Goal: Answer question/provide support

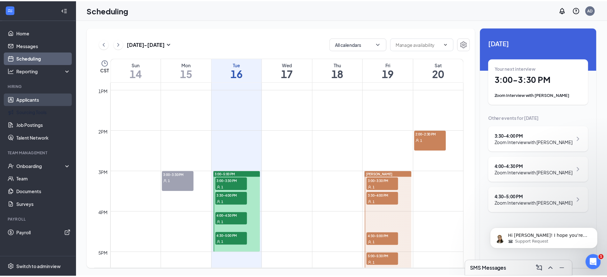
scroll to position [513, 0]
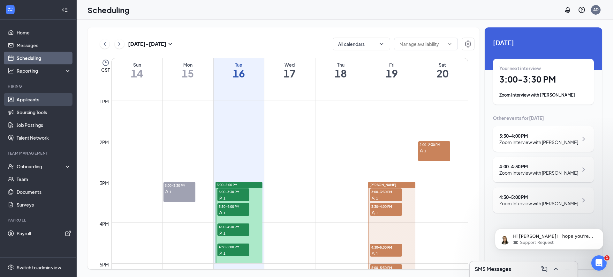
click at [21, 97] on link "Applicants" at bounding box center [44, 99] width 55 height 13
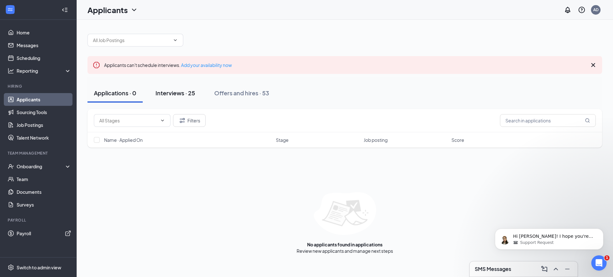
click at [169, 92] on div "Interviews · 25" at bounding box center [175, 93] width 40 height 8
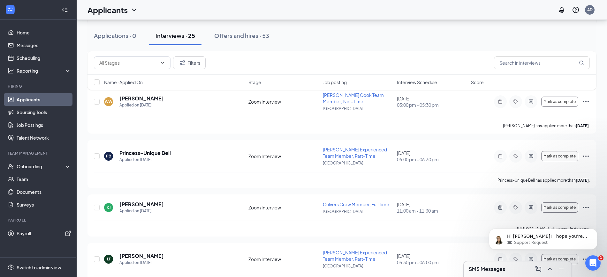
scroll to position [319, 0]
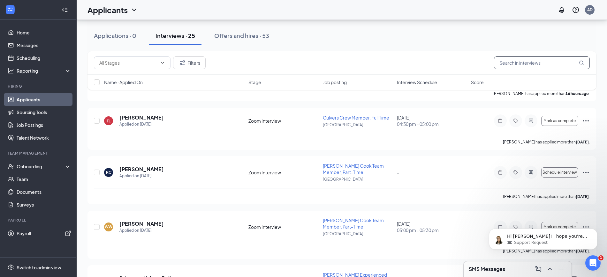
click at [531, 63] on input "text" at bounding box center [542, 62] width 96 height 13
type input "[PERSON_NAME]"
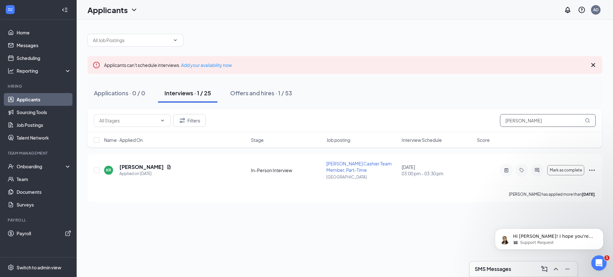
click at [533, 120] on input "[PERSON_NAME]" at bounding box center [548, 120] width 96 height 13
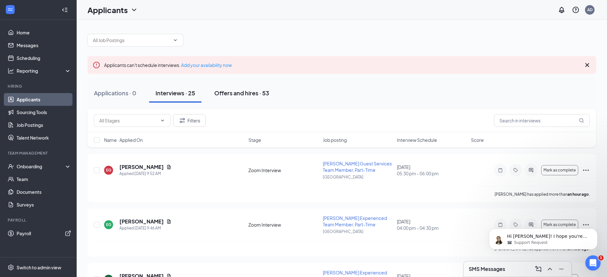
click at [243, 91] on div "Offers and hires · 53" at bounding box center [241, 93] width 55 height 8
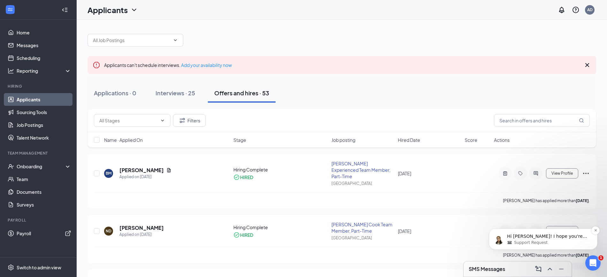
click at [560, 237] on p "Hi [PERSON_NAME]! I hope you're doing well. I wanted to check if you still need…" at bounding box center [548, 237] width 82 height 6
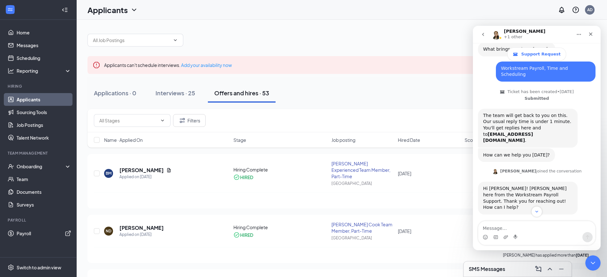
scroll to position [1363, 0]
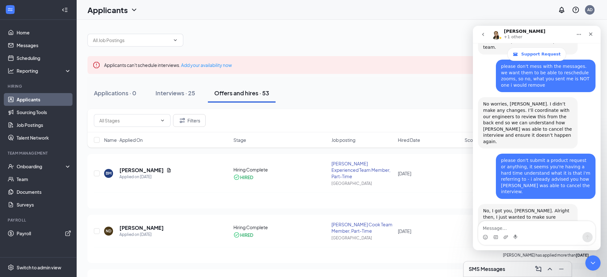
click at [519, 230] on textarea "Message…" at bounding box center [536, 226] width 117 height 11
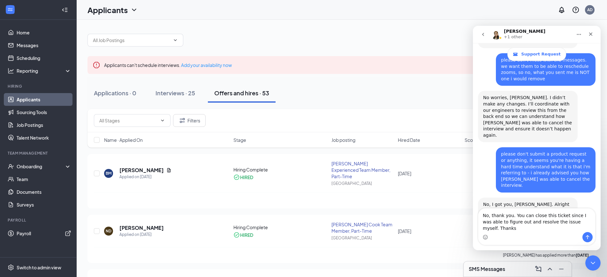
type textarea "No, thank you. You can close this ticket since I was able to figure out and res…"
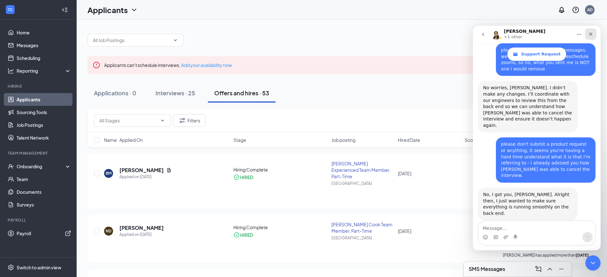
click at [591, 34] on icon "Close" at bounding box center [590, 34] width 5 height 5
